Goal: Contribute content: Contribute content

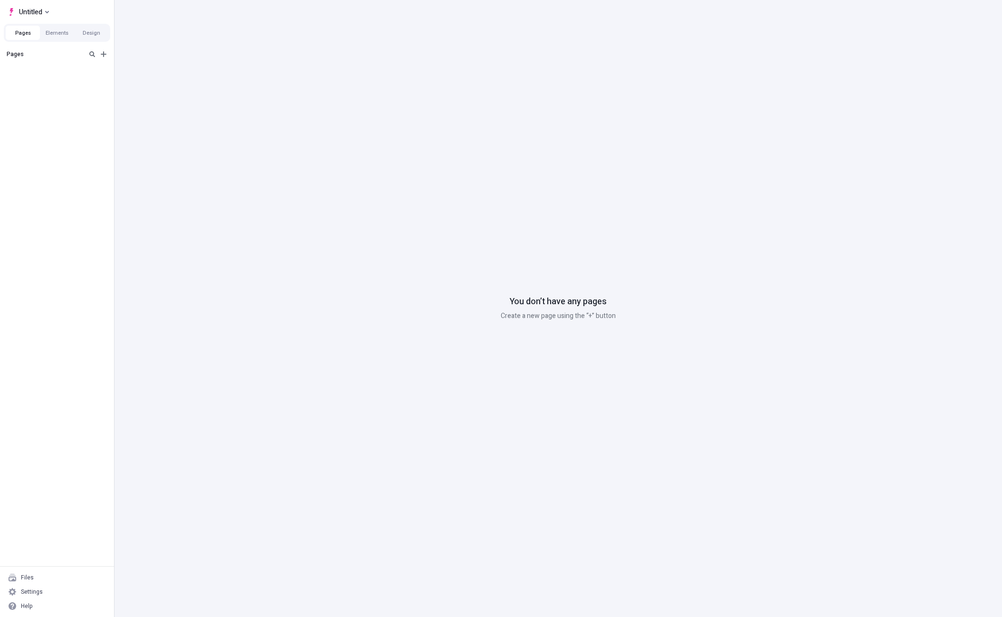
click at [54, 286] on div "Pages" at bounding box center [57, 306] width 114 height 520
click at [53, 592] on div "Settings" at bounding box center [57, 591] width 106 height 14
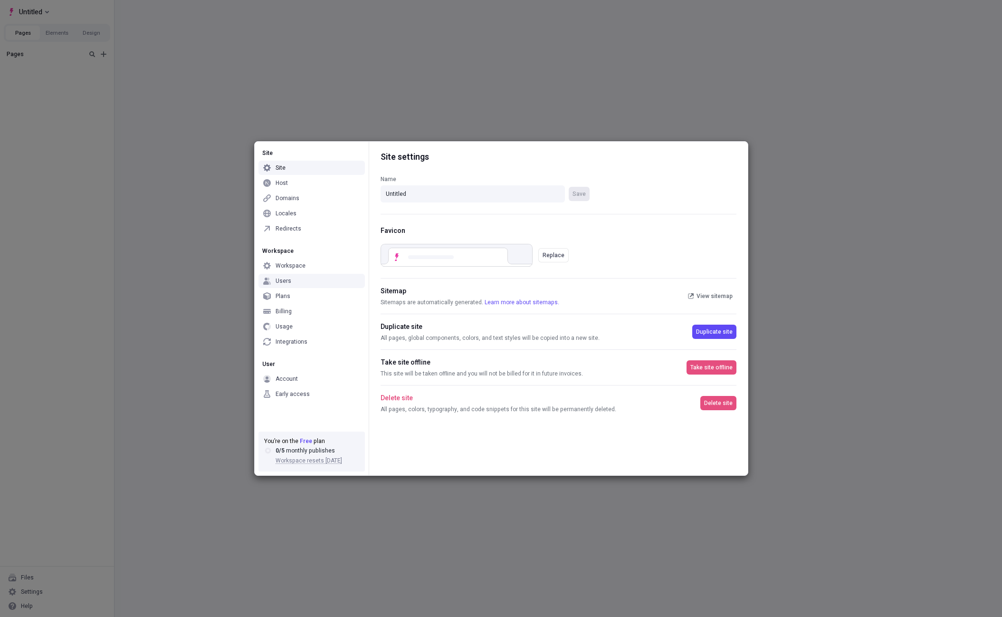
click at [291, 282] on div "Users" at bounding box center [311, 281] width 106 height 14
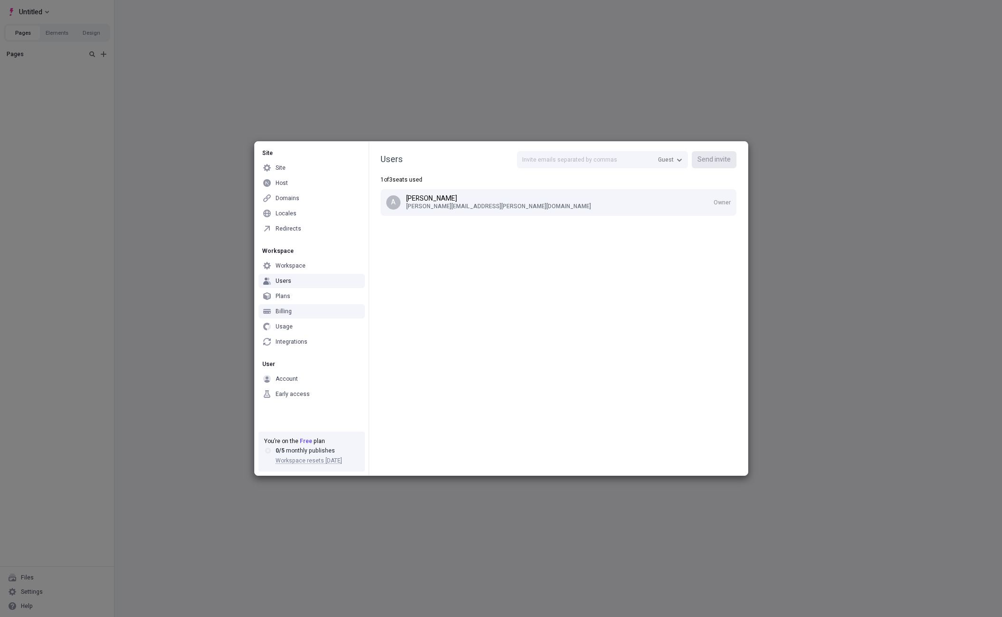
click at [544, 282] on div "Users Guest Send invite 1 of 3 seats used A [PERSON_NAME] [PERSON_NAME][EMAIL_A…" at bounding box center [558, 309] width 379 height 334
click at [92, 269] on div "Site Site Host Domains Locales Redirects Workspace Workspace Users Plans Billin…" at bounding box center [501, 308] width 1002 height 617
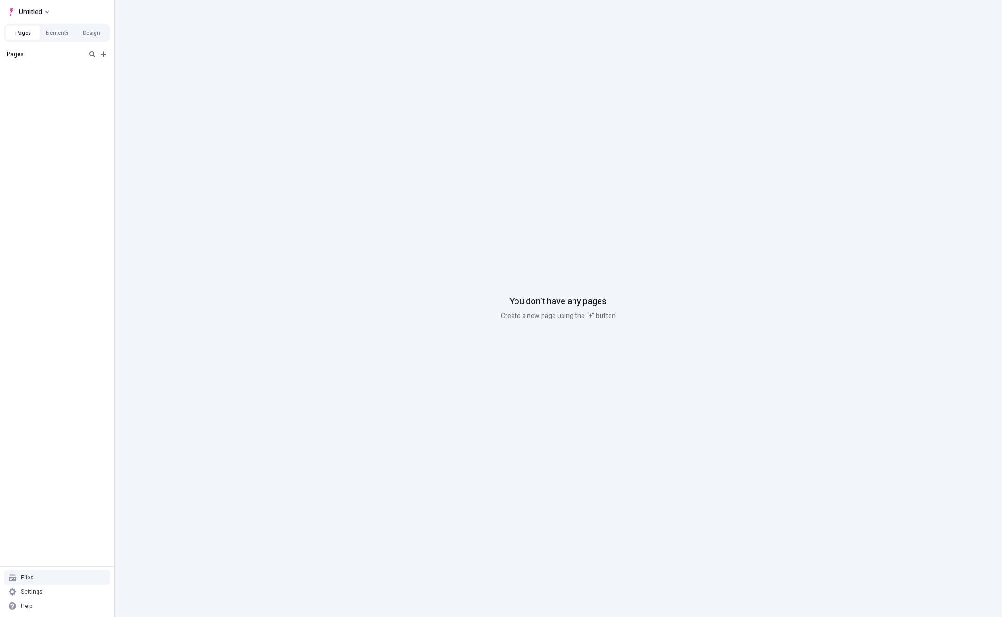
click at [57, 587] on div "Settings" at bounding box center [57, 591] width 106 height 14
click at [102, 54] on icon "Add new" at bounding box center [104, 54] width 6 height 6
click at [136, 63] on span "Blank page" at bounding box center [159, 60] width 59 height 8
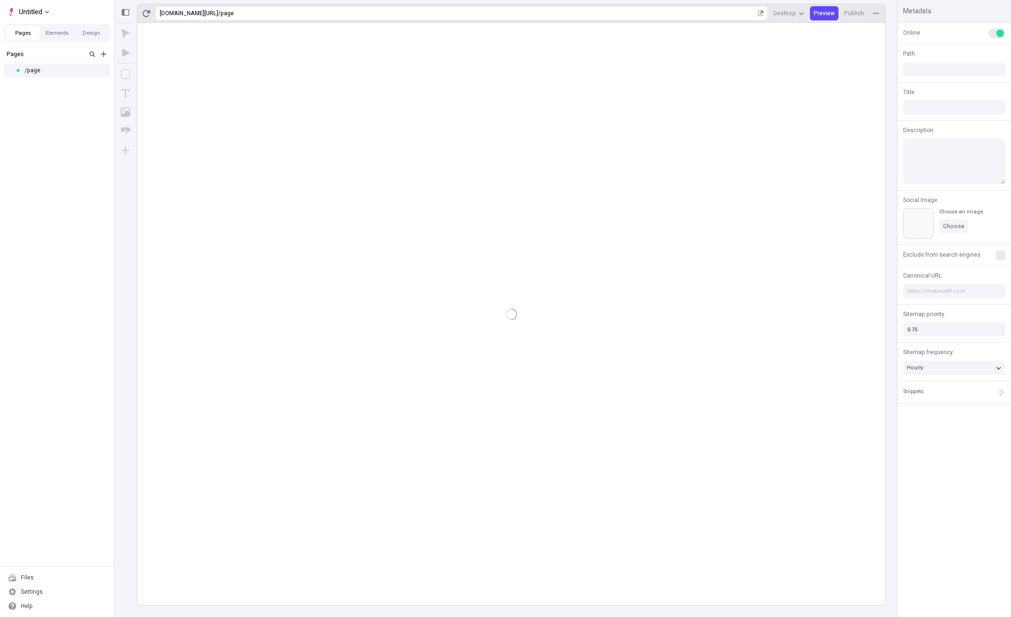
type input "/page"
click at [121, 116] on icon "Image" at bounding box center [126, 112] width 10 height 10
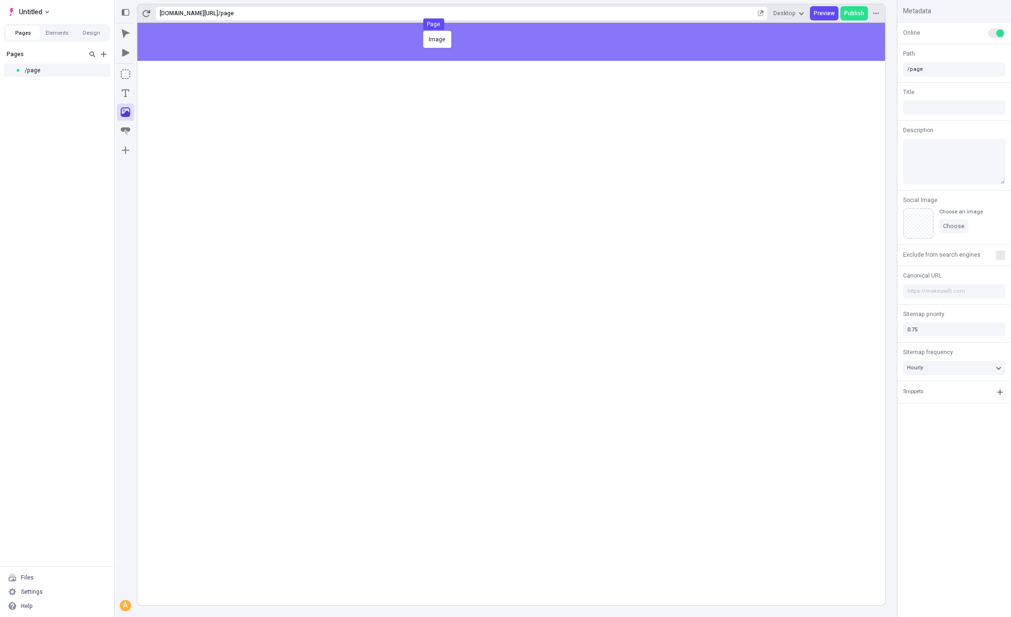
click at [421, 29] on div "Image Page" at bounding box center [505, 308] width 1011 height 617
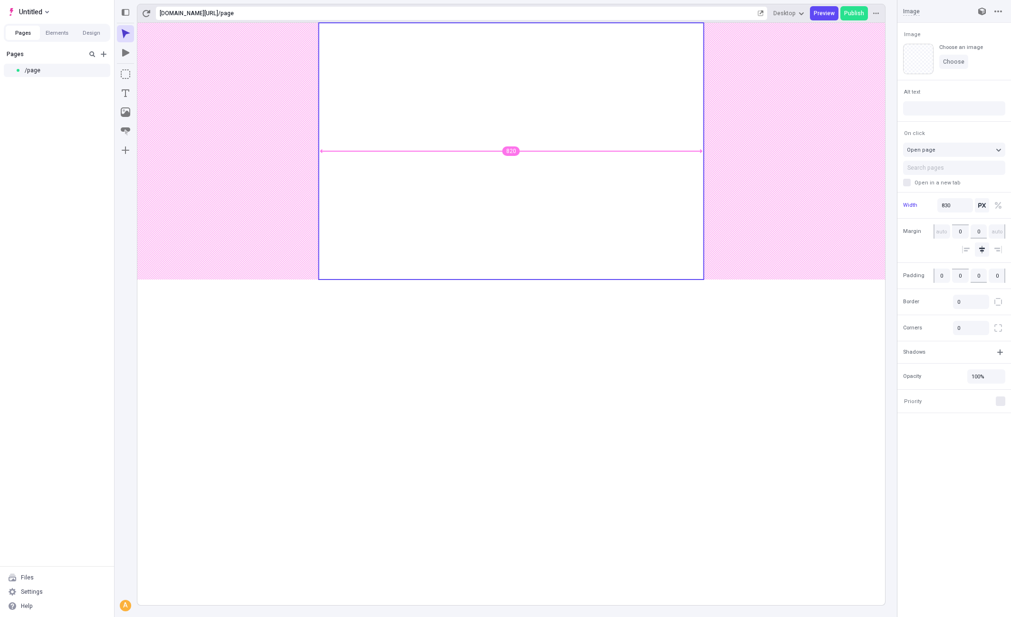
type input "835"
click at [717, 82] on body "Untitled Pages Elements Design Pages /page Files Settings Help https://ndhova3c…" at bounding box center [505, 308] width 1011 height 617
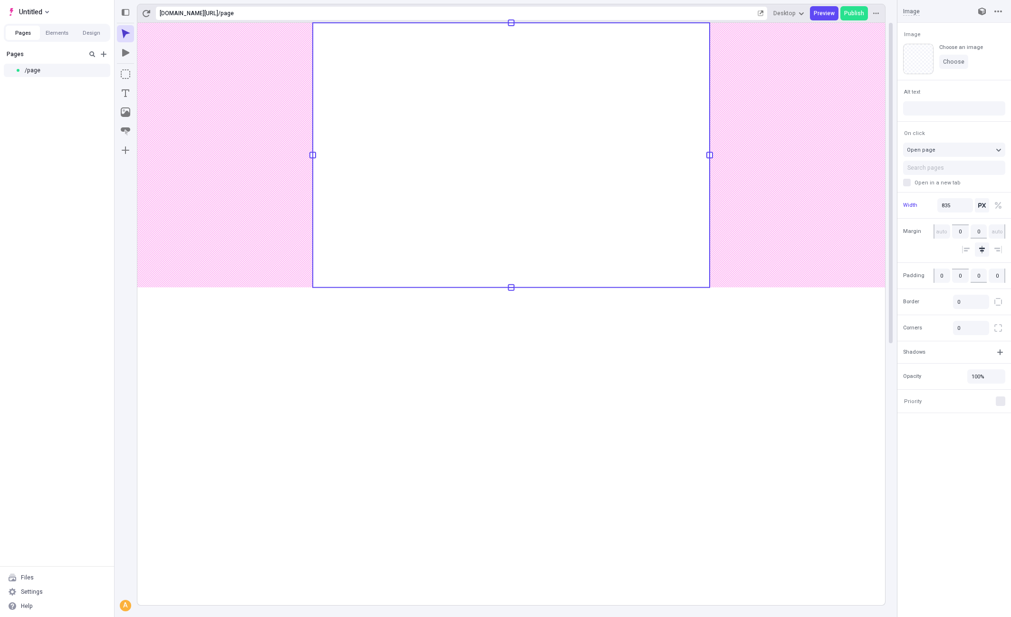
click at [897, 381] on div "Opacity 100%" at bounding box center [954, 376] width 114 height 26
click at [899, 222] on body "Untitled Pages Elements Design Pages /page Files Settings Help https://ndhova3c…" at bounding box center [505, 308] width 1011 height 617
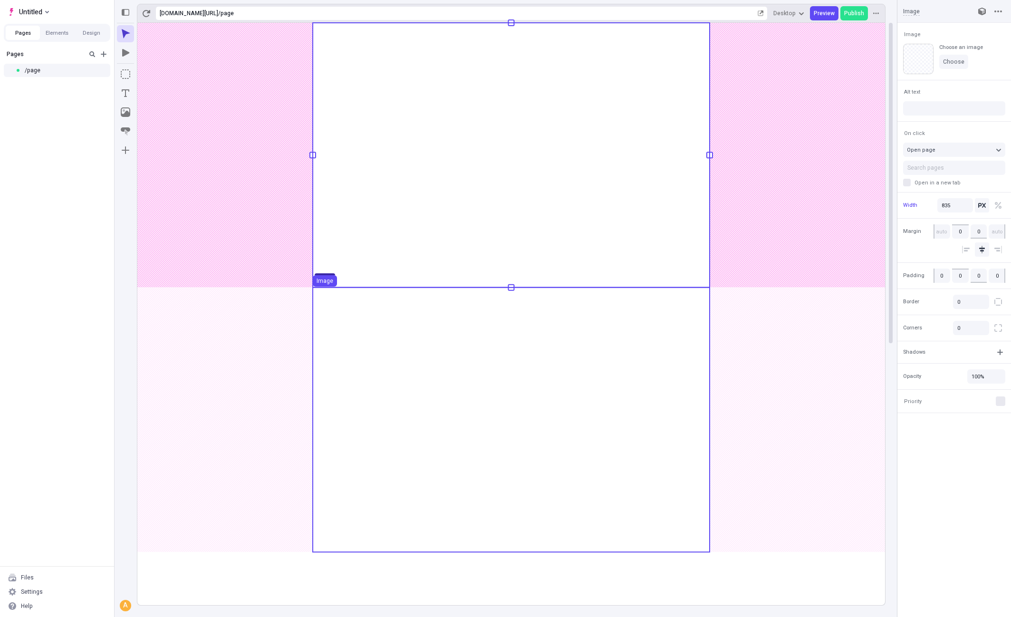
click at [677, 404] on use at bounding box center [511, 419] width 397 height 265
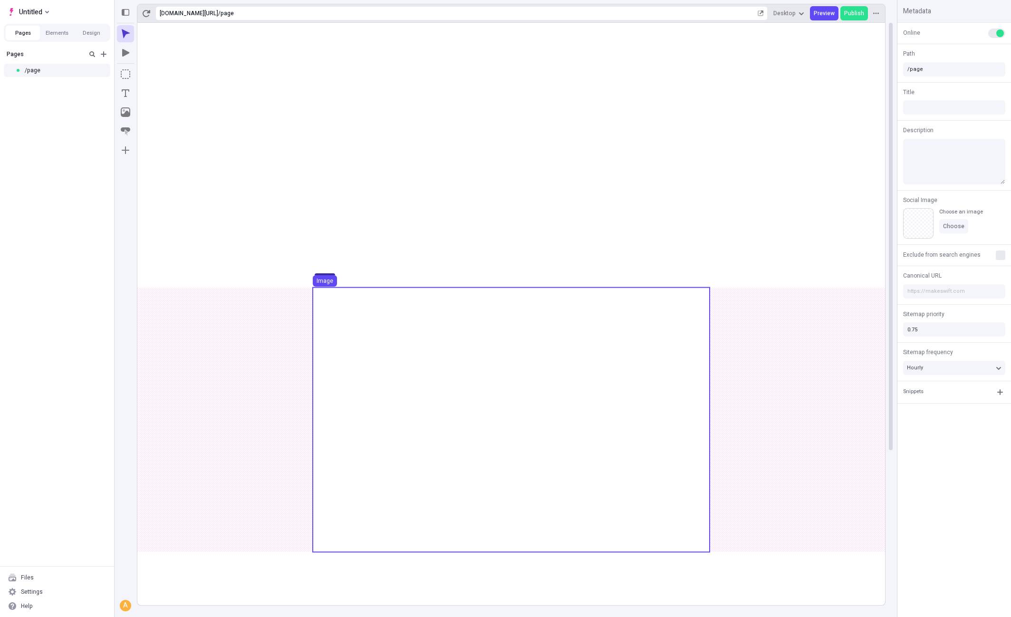
click at [627, 409] on use at bounding box center [511, 419] width 397 height 265
